Goal: Information Seeking & Learning: Learn about a topic

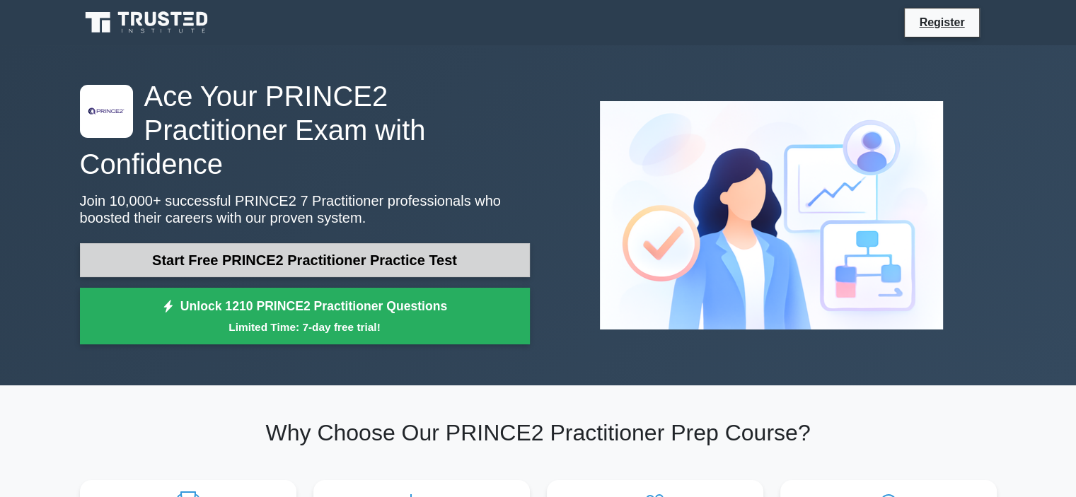
click at [398, 243] on link "Start Free PRINCE2 Practitioner Practice Test" at bounding box center [305, 260] width 450 height 34
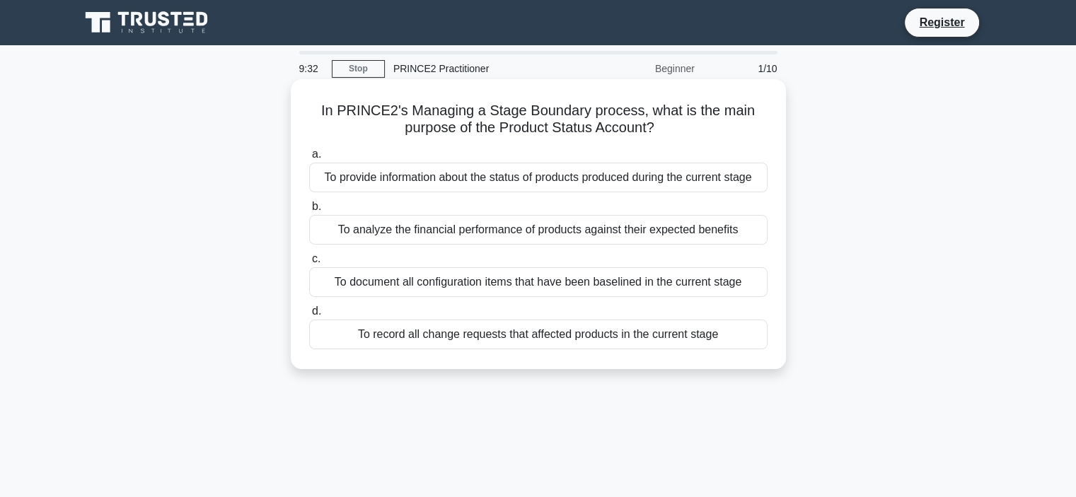
click at [487, 178] on div "To provide information about the status of products produced during the current…" at bounding box center [538, 178] width 458 height 30
click at [309, 159] on input "a. To provide information about the status of products produced during the curr…" at bounding box center [309, 154] width 0 height 9
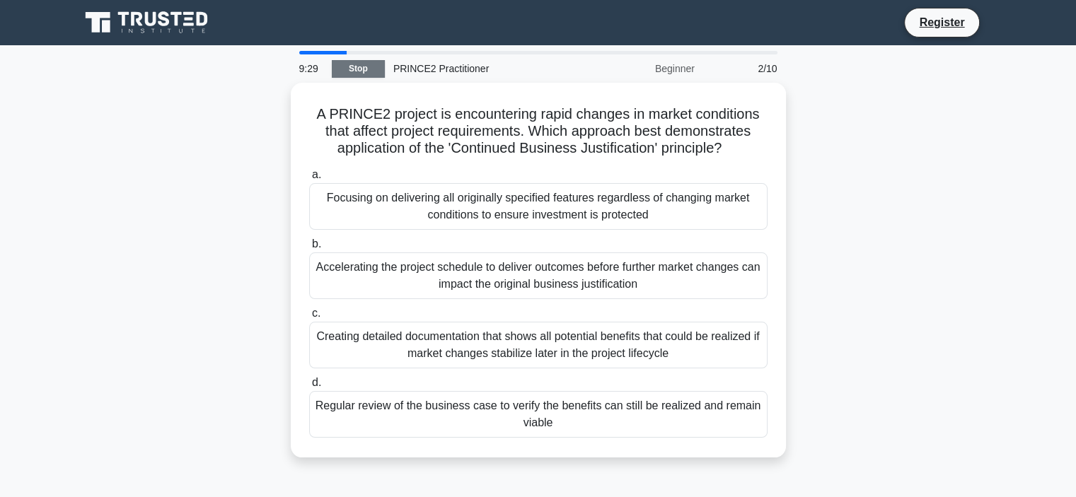
click at [351, 73] on link "Stop" at bounding box center [358, 69] width 53 height 18
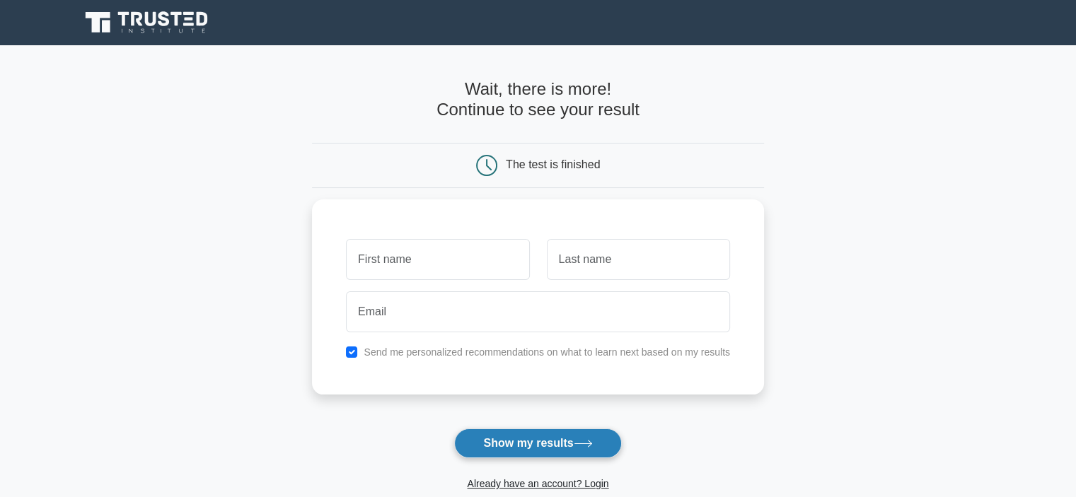
click at [554, 438] on button "Show my results" at bounding box center [537, 444] width 167 height 30
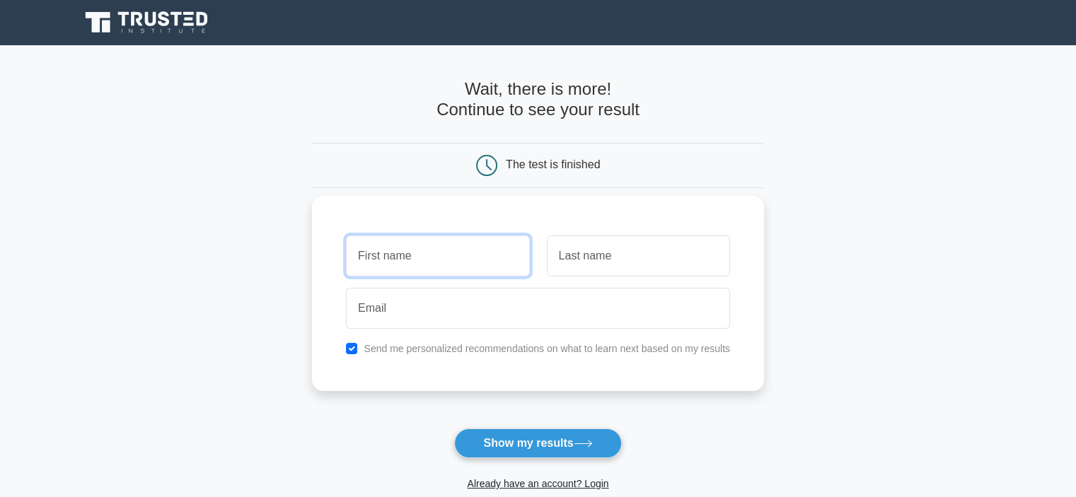
click at [472, 266] on input "text" at bounding box center [437, 256] width 183 height 41
type input "k lkjkjn"
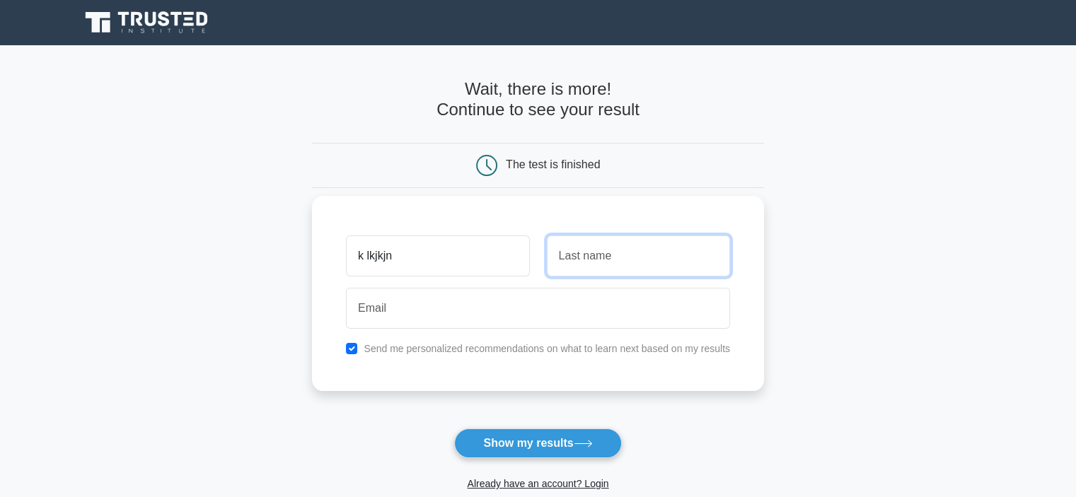
click at [586, 262] on input "text" at bounding box center [638, 256] width 183 height 41
type input "kmlkm"
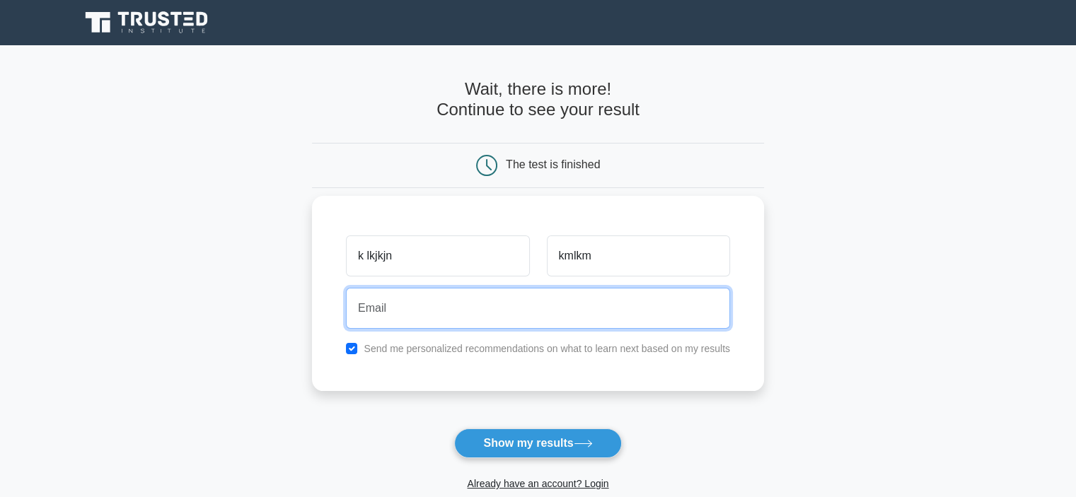
click at [403, 311] on input "email" at bounding box center [538, 308] width 384 height 41
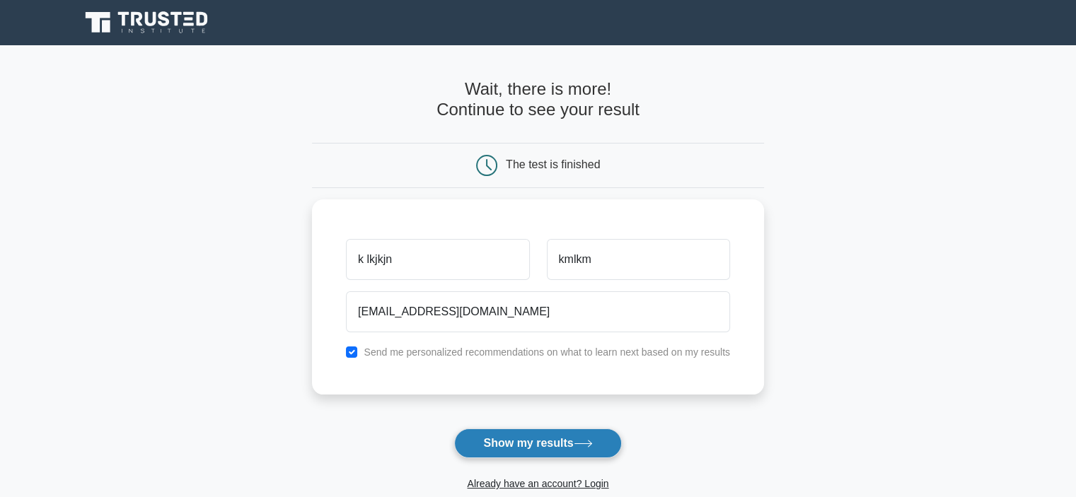
click at [490, 438] on button "Show my results" at bounding box center [537, 444] width 167 height 30
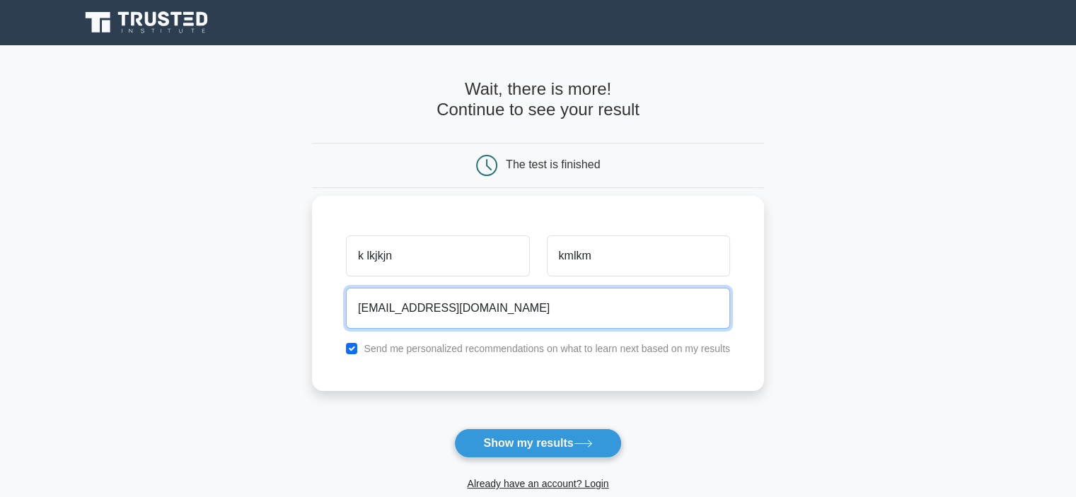
click at [437, 306] on input "kjnokjnlkjnò@jhbih.com" at bounding box center [538, 308] width 384 height 41
drag, startPoint x: 429, startPoint y: 306, endPoint x: 454, endPoint y: 306, distance: 24.8
click at [454, 306] on input "kjnokjnlkjnò@jhbih.com" at bounding box center [538, 308] width 384 height 41
click at [418, 308] on input "kjnokjnlkjnò@gnail.com" at bounding box center [538, 308] width 384 height 41
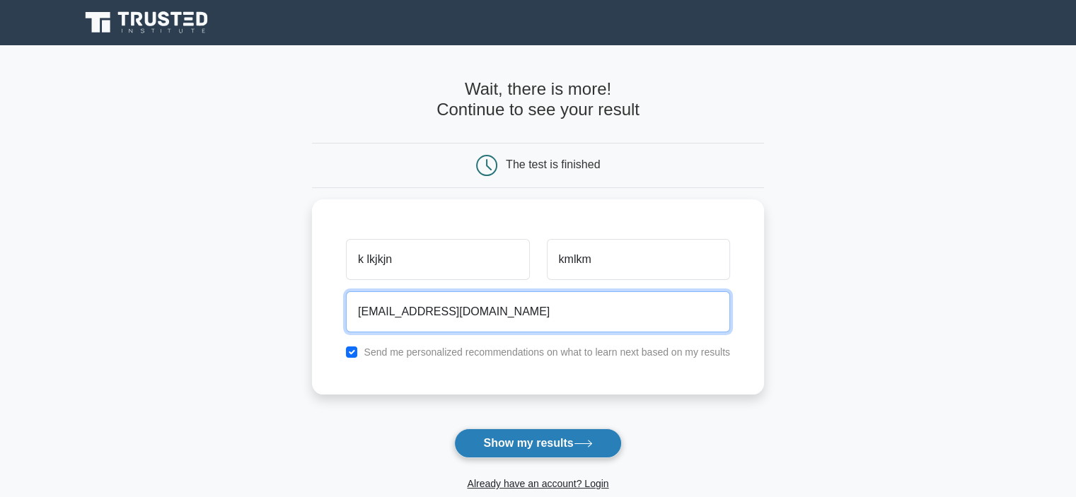
type input "kjnokjnlkjn@gnail.com"
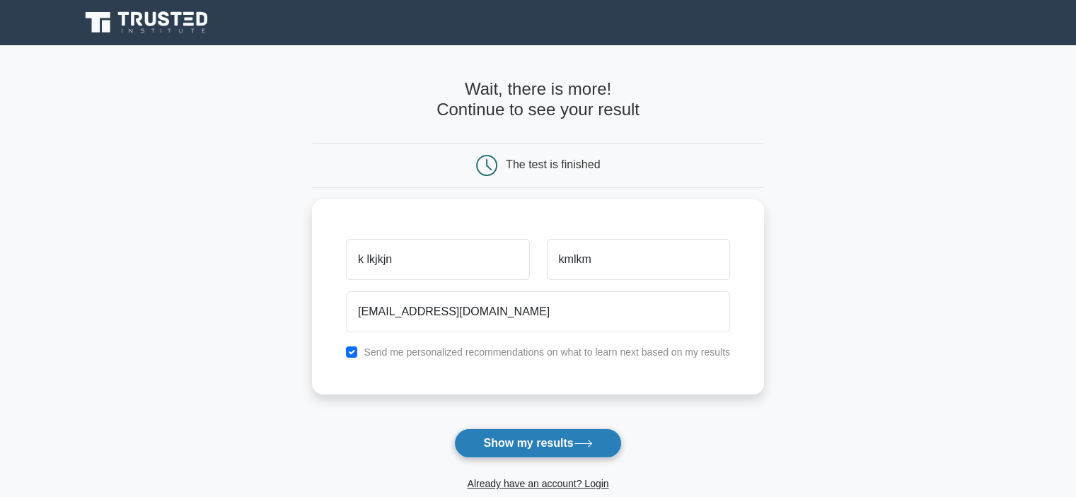
click at [554, 438] on button "Show my results" at bounding box center [537, 444] width 167 height 30
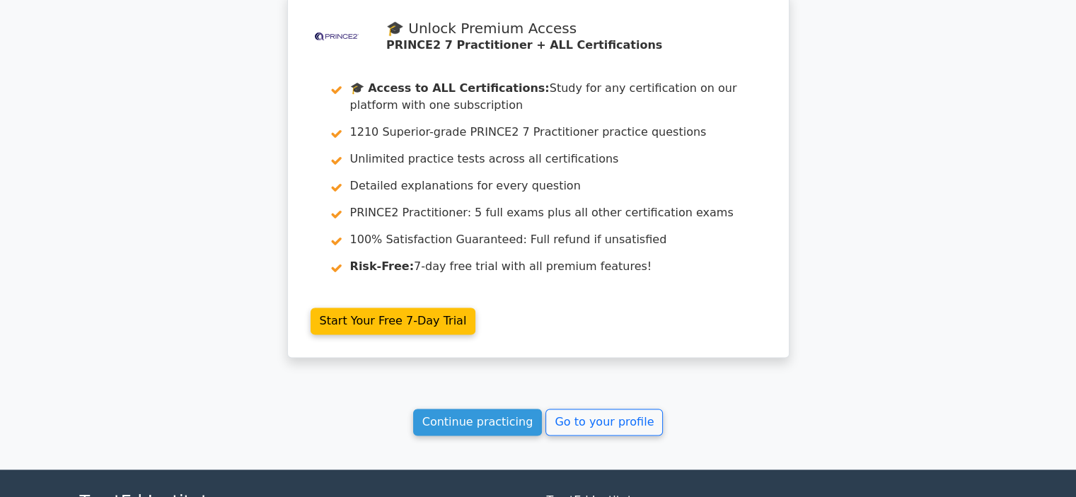
scroll to position [2145, 0]
